Goal: Navigation & Orientation: Find specific page/section

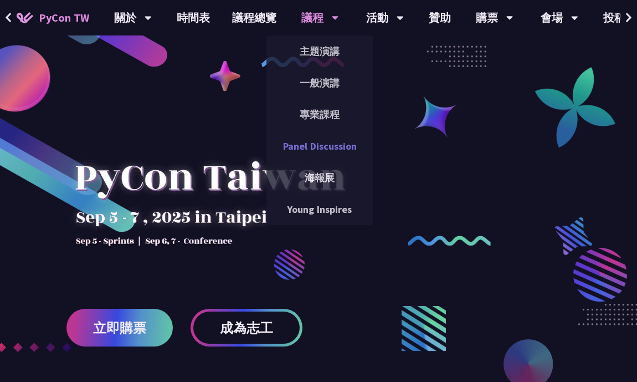
scroll to position [16, 0]
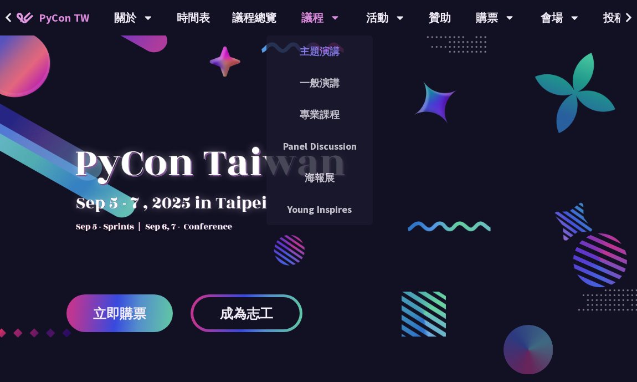
click at [326, 56] on link "主題演講" at bounding box center [319, 51] width 106 height 26
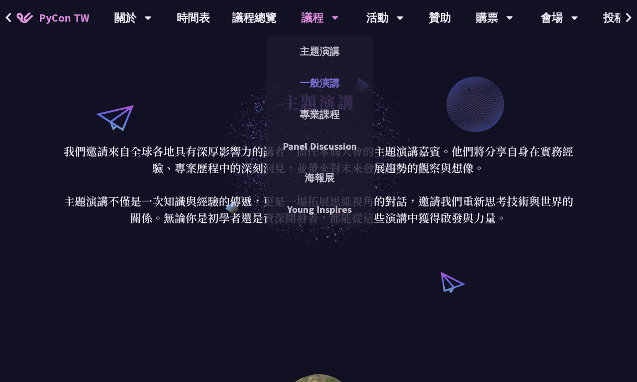
click at [322, 85] on link "一般演講" at bounding box center [319, 83] width 106 height 26
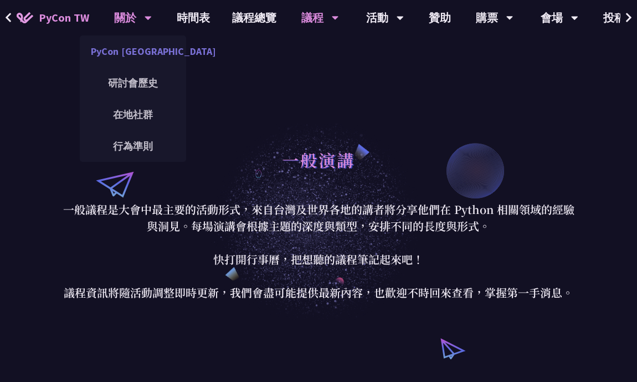
click at [137, 52] on link "PyCon [GEOGRAPHIC_DATA]" at bounding box center [133, 51] width 106 height 26
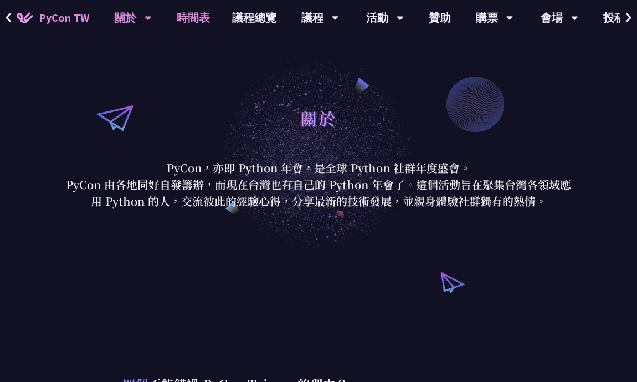
click at [194, 20] on link "時間表" at bounding box center [193, 17] width 55 height 35
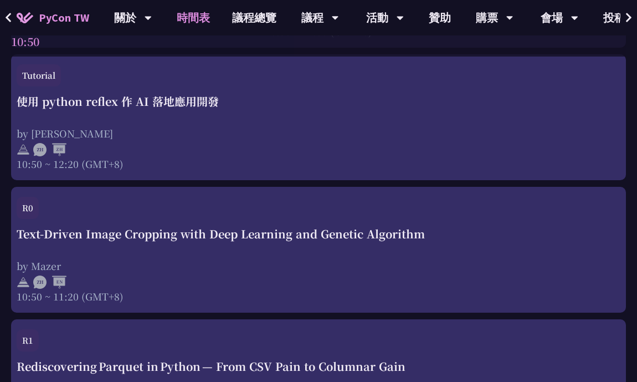
scroll to position [788, 0]
